Goal: Contribute content: Contribute content

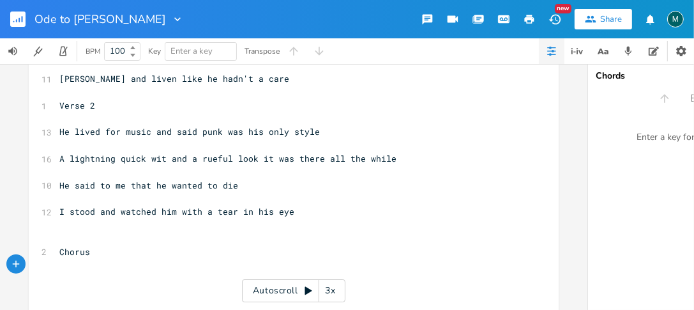
scroll to position [139, 0]
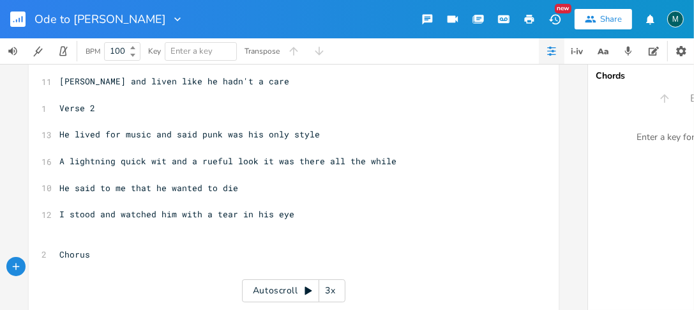
click at [142, 298] on pre "​" at bounding box center [287, 293] width 461 height 13
click at [142, 299] on pre "​" at bounding box center [287, 293] width 461 height 13
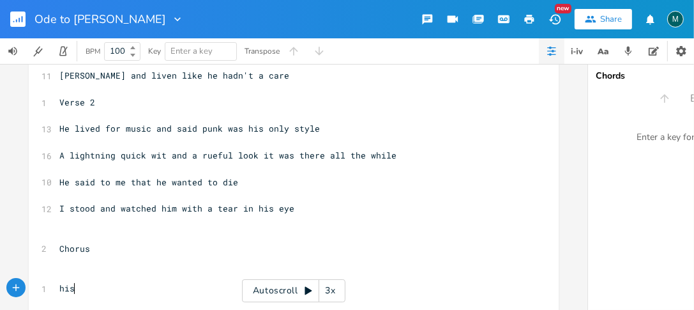
type textarea "his"
click at [157, 259] on pre at bounding box center [287, 261] width 461 height 13
click at [62, 268] on div "[Verse 1] ​ ​ 13 Not much is written or known about my old friend [PERSON_NAME]…" at bounding box center [287, 142] width 461 height 385
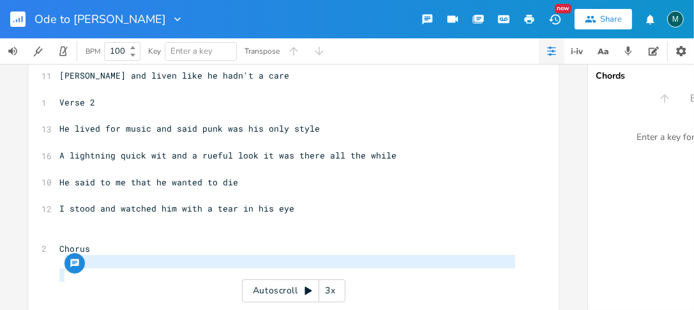
drag, startPoint x: 135, startPoint y: 285, endPoint x: 144, endPoint y: 281, distance: 10.0
click at [136, 286] on pre at bounding box center [287, 288] width 461 height 13
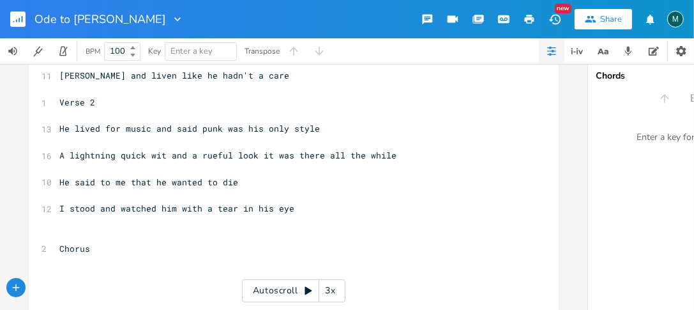
click at [189, 250] on pre "Chorus" at bounding box center [287, 248] width 461 height 13
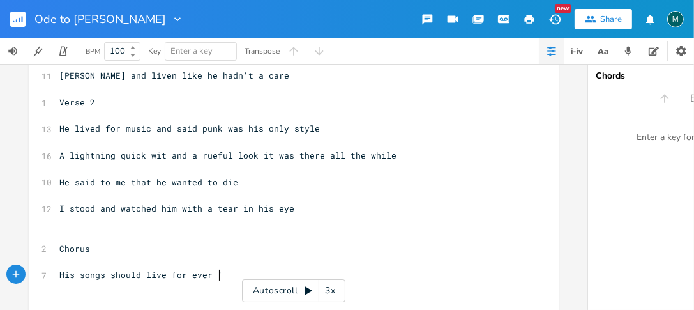
type textarea "His songs should live for ever 's"
type textarea "cause the feelings are so deepp"
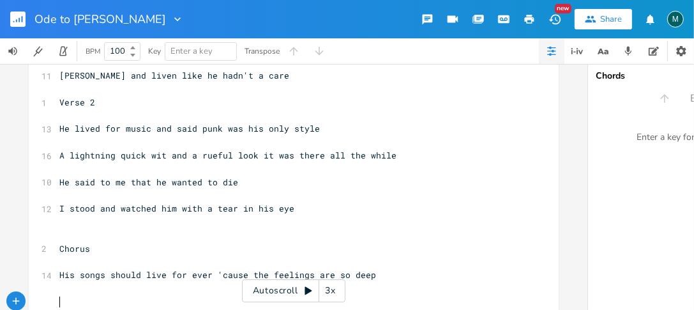
drag, startPoint x: 310, startPoint y: 272, endPoint x: 317, endPoint y: 268, distance: 8.0
click at [310, 272] on span "His songs should live for ever 'cause the feelings are so deep" at bounding box center [217, 274] width 317 height 11
type textarea "run"
drag, startPoint x: 367, startPoint y: 278, endPoint x: 354, endPoint y: 261, distance: 20.9
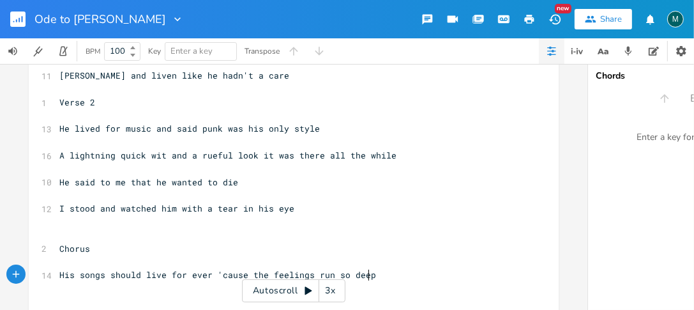
click at [366, 274] on pre "His songs should live for ever 'cause the feelings run so deep" at bounding box center [287, 274] width 461 height 13
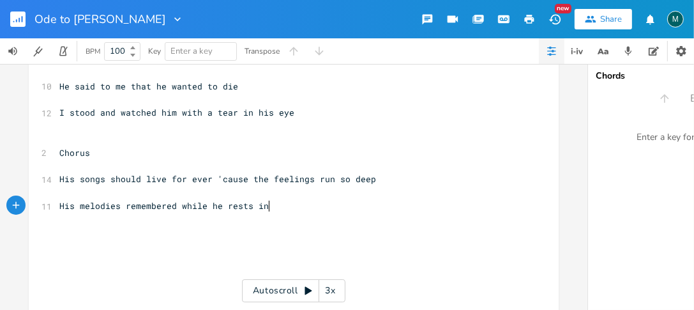
scroll to position [255, 0]
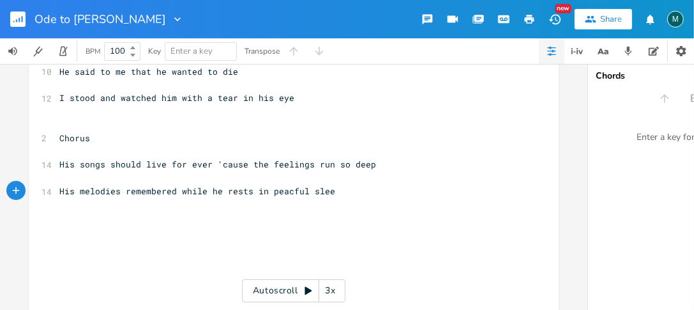
type textarea "His melodies remembered while he rests in peacful sleep"
type textarea "Chorus"
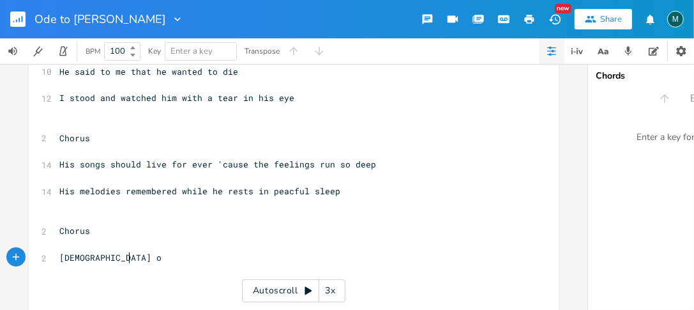
type textarea "[DEMOGRAPHIC_DATA] on"
type textarea "ly know what was driving all his pain"
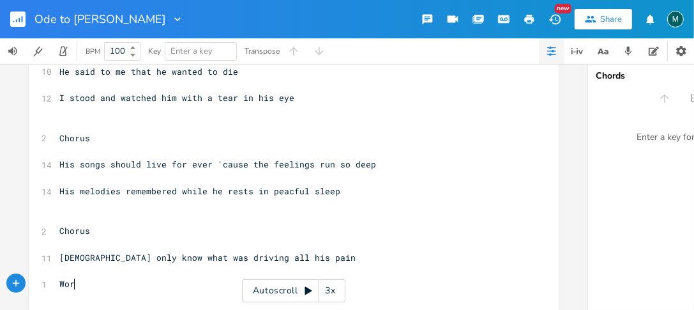
type textarea "Work"
type textarea "He worked so hard and"
type textarea "but he did not [PERSON_NAME] the glory and fame"
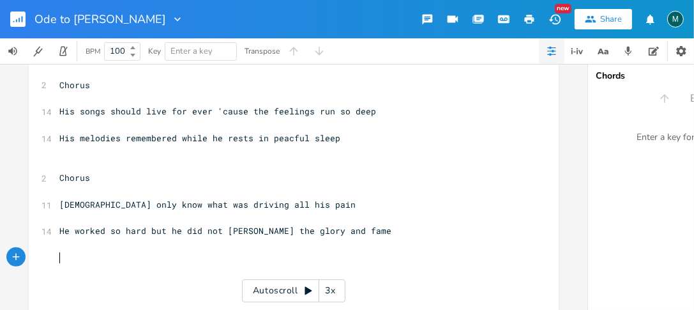
scroll to position [367, 0]
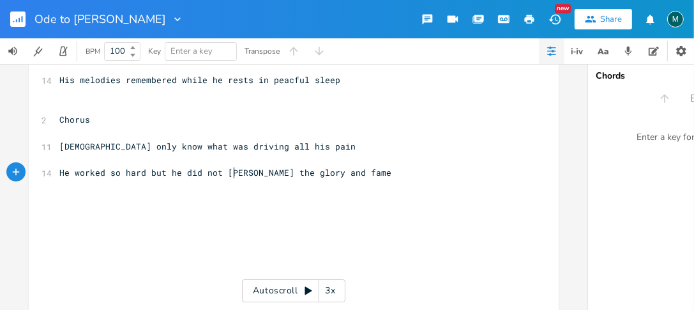
click at [231, 173] on span "He worked so hard but he did not [PERSON_NAME] the glory and fame" at bounding box center [225, 172] width 332 height 11
type textarea "a"
click at [240, 171] on span "He worked so hard but he did not reap the glory and fame" at bounding box center [202, 172] width 286 height 11
click at [341, 172] on pre "He worked so hard but he did not reap the glory and fame" at bounding box center [287, 172] width 461 height 13
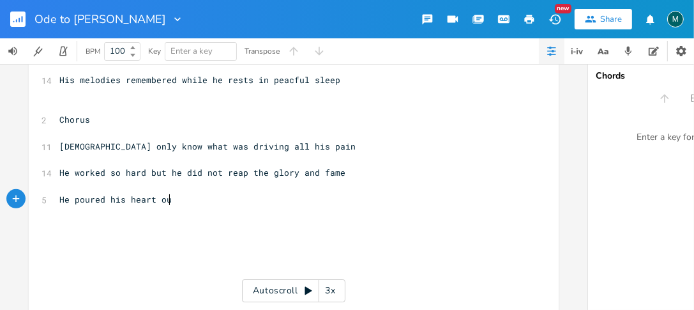
scroll to position [0, 89]
type textarea "He poured his heart out every time he played"
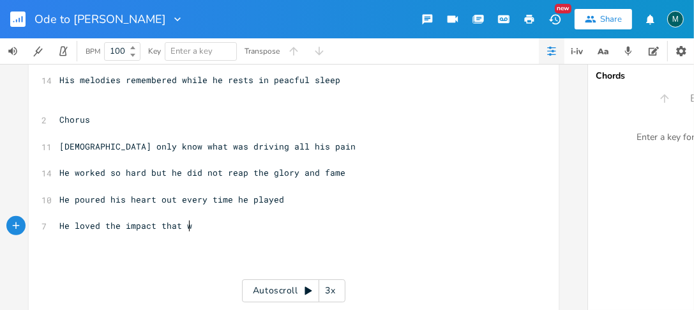
type textarea "He loved the impact that ws"
type textarea "a"
type textarea "always made"
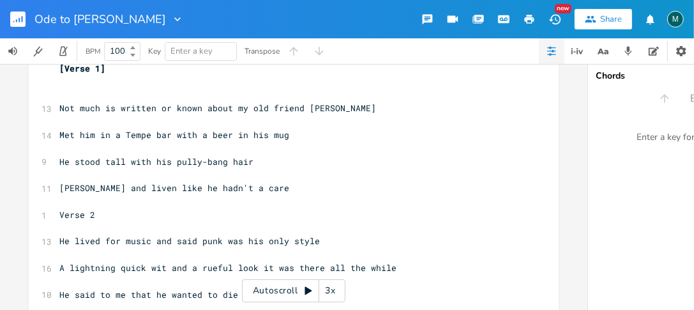
scroll to position [0, 0]
